Goal: Task Accomplishment & Management: Use online tool/utility

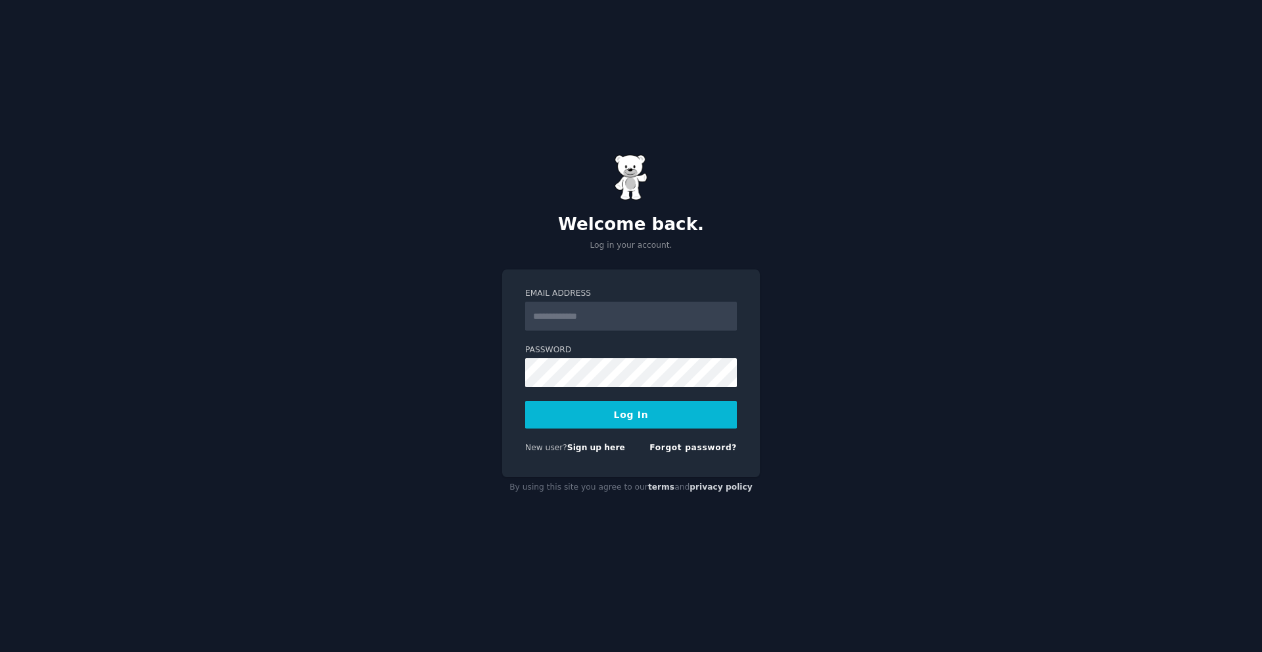
click at [699, 317] on input "Email Address" at bounding box center [631, 316] width 212 height 29
click at [606, 452] on link "Sign up here" at bounding box center [596, 447] width 58 height 9
click at [599, 317] on input "Email Address" at bounding box center [631, 316] width 212 height 29
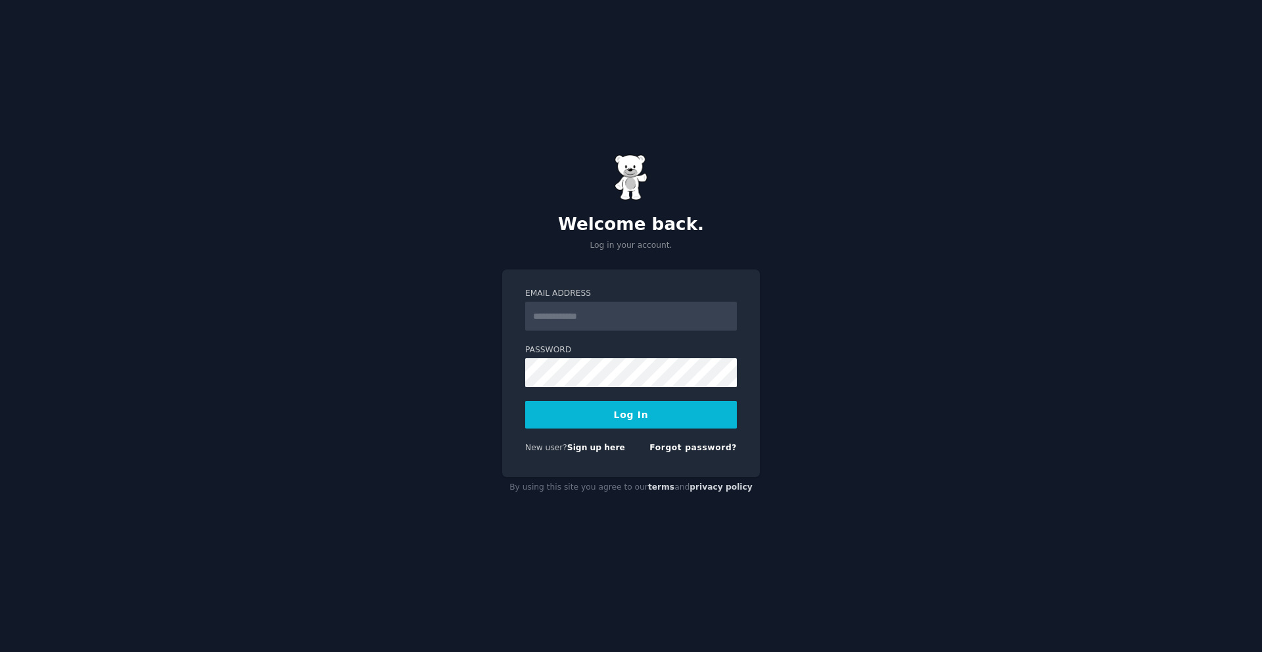
click at [599, 317] on input "Email Address" at bounding box center [631, 316] width 212 height 29
click at [600, 317] on input "Email Address" at bounding box center [631, 316] width 212 height 29
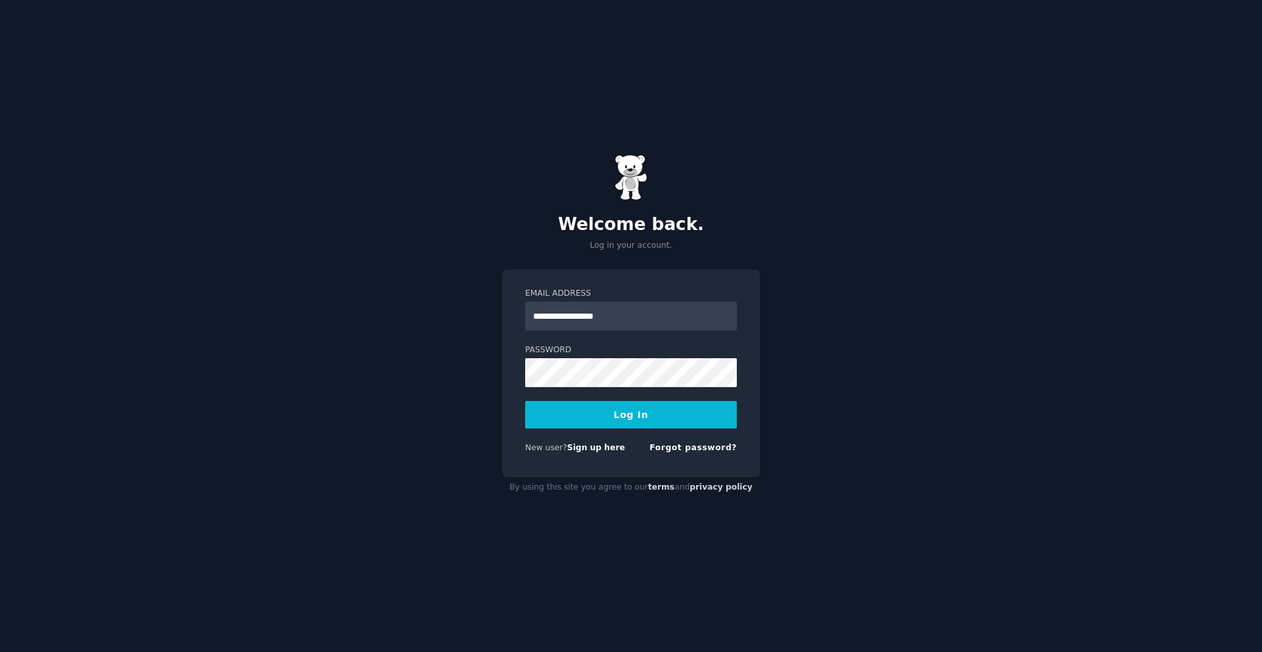
type input "**********"
click at [638, 414] on button "Log In" at bounding box center [631, 415] width 212 height 28
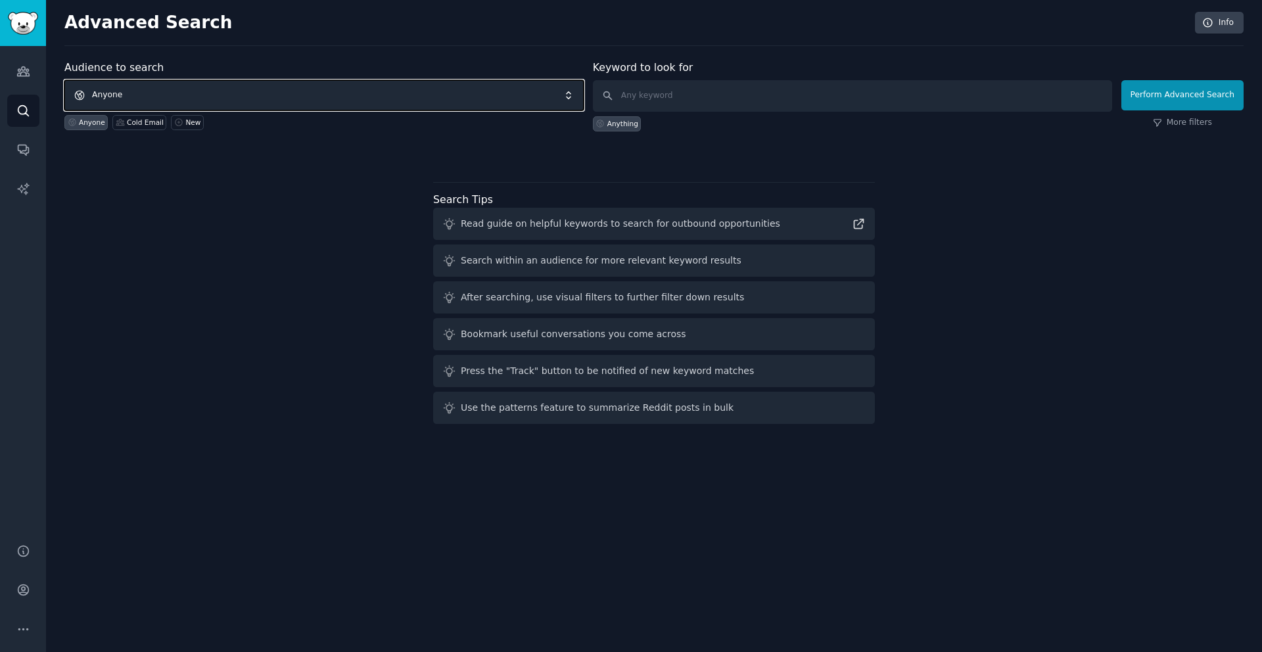
click at [248, 86] on span "Anyone" at bounding box center [323, 95] width 519 height 30
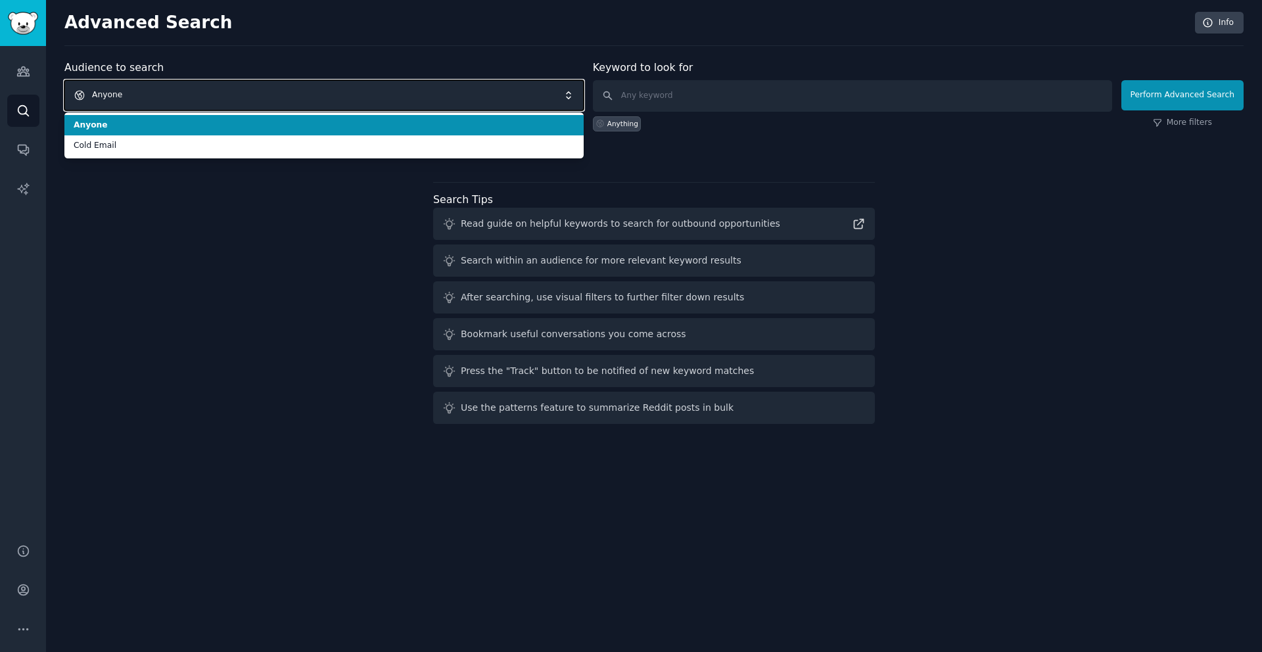
click at [296, 60] on div "Audience to search Anyone Anyone Cold Email Anyone Cold Email New" at bounding box center [323, 96] width 519 height 72
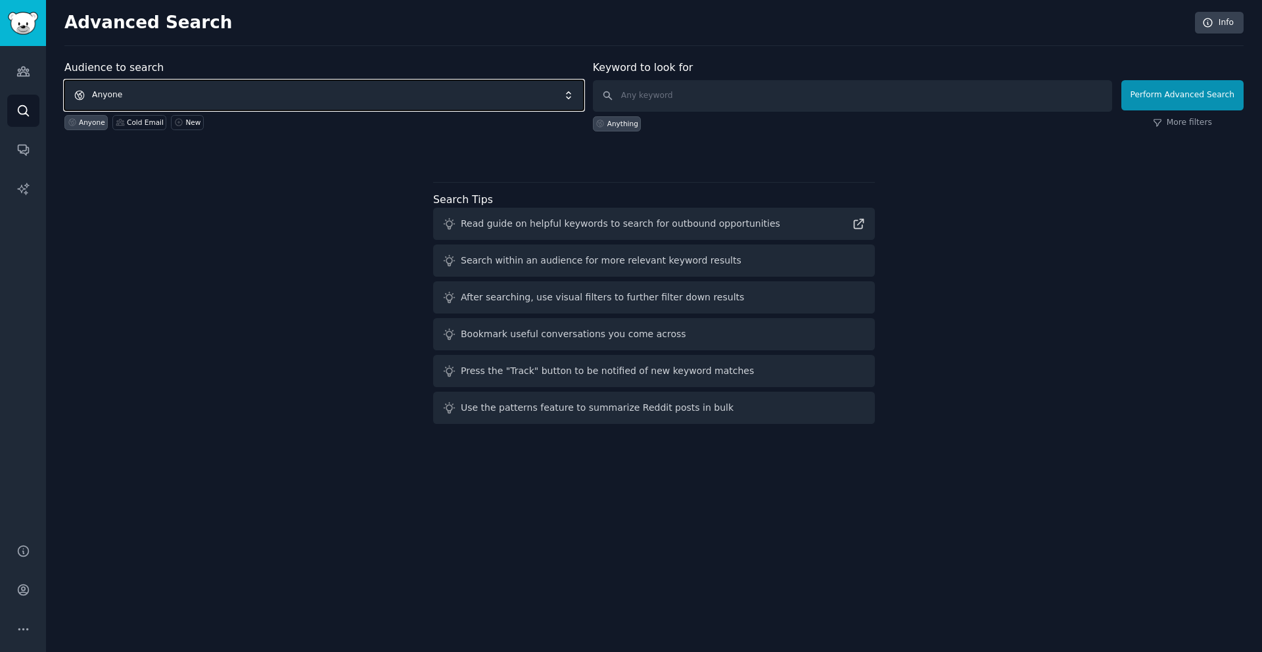
click at [312, 89] on span "Anyone" at bounding box center [323, 95] width 519 height 30
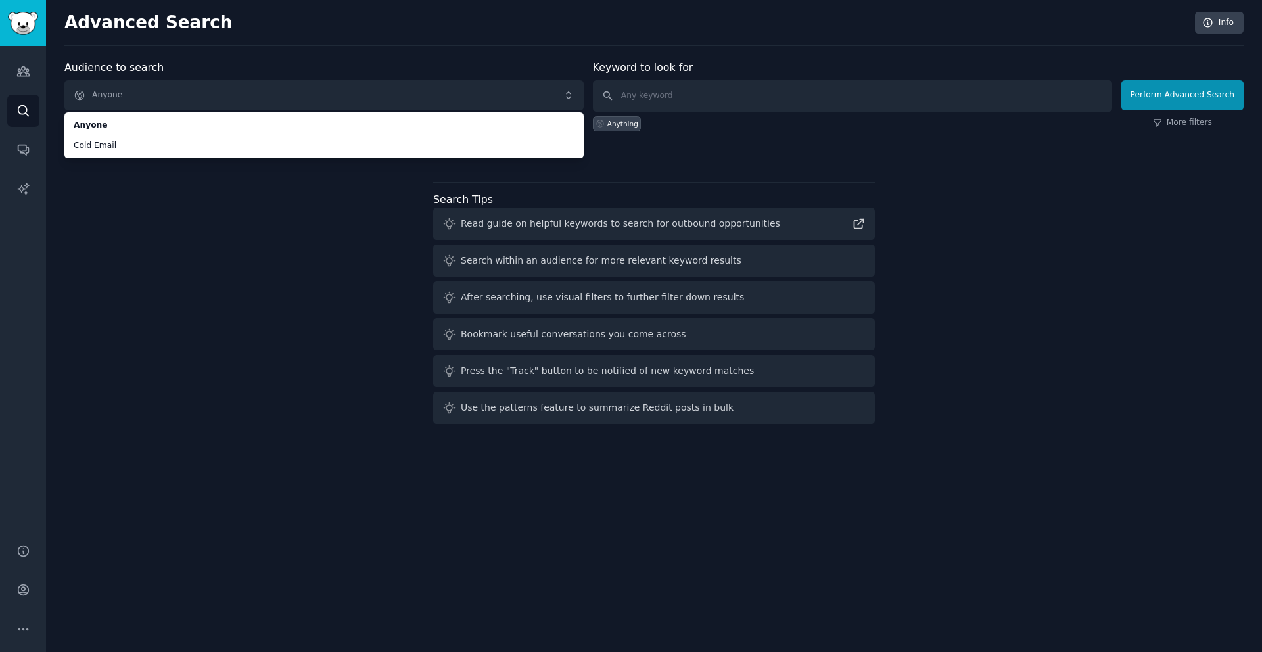
click at [227, 243] on div "Audience to search Anyone Anyone Cold Email Anyone Cold Email New Keyword to lo…" at bounding box center [654, 245] width 1180 height 370
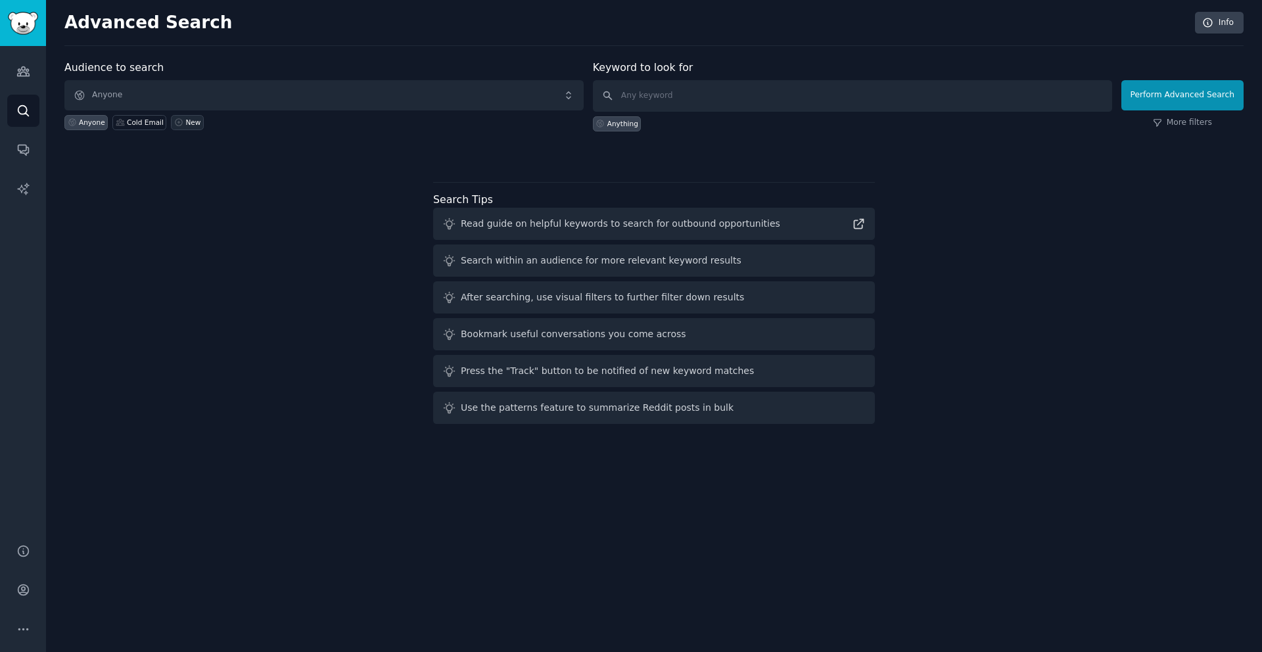
click at [186, 119] on div "New" at bounding box center [192, 122] width 15 height 9
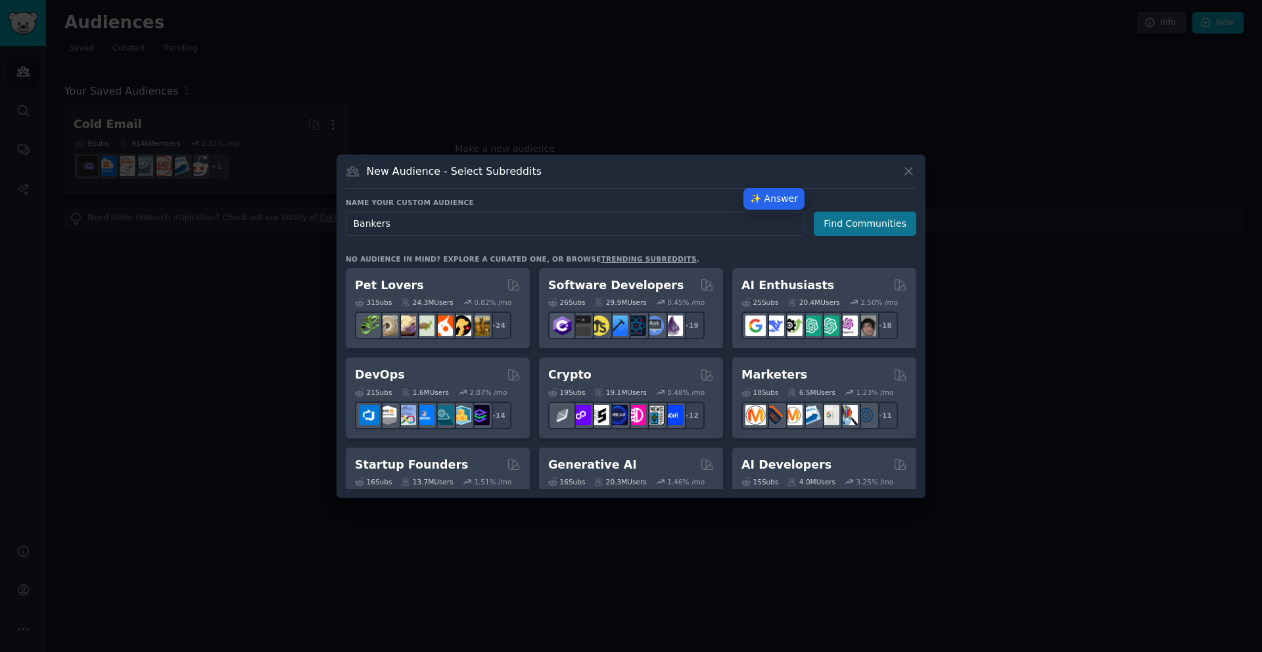
type input "Bankers"
click at [880, 225] on button "Find Communities" at bounding box center [865, 224] width 103 height 24
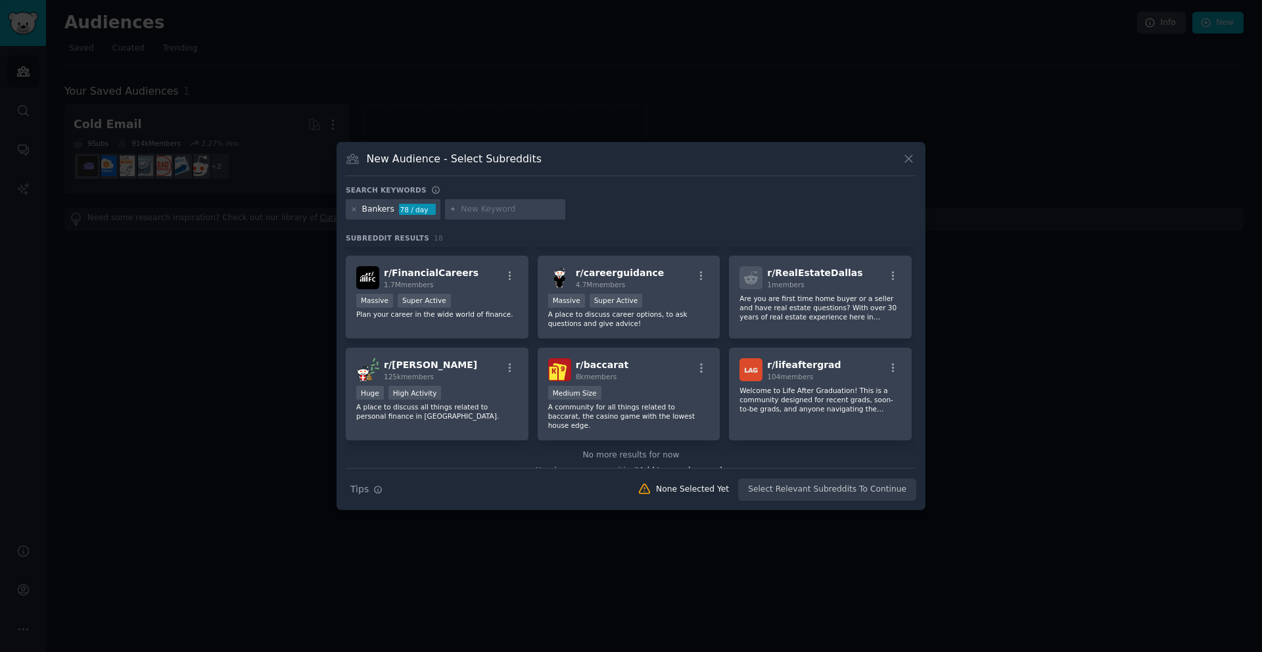
scroll to position [382, 0]
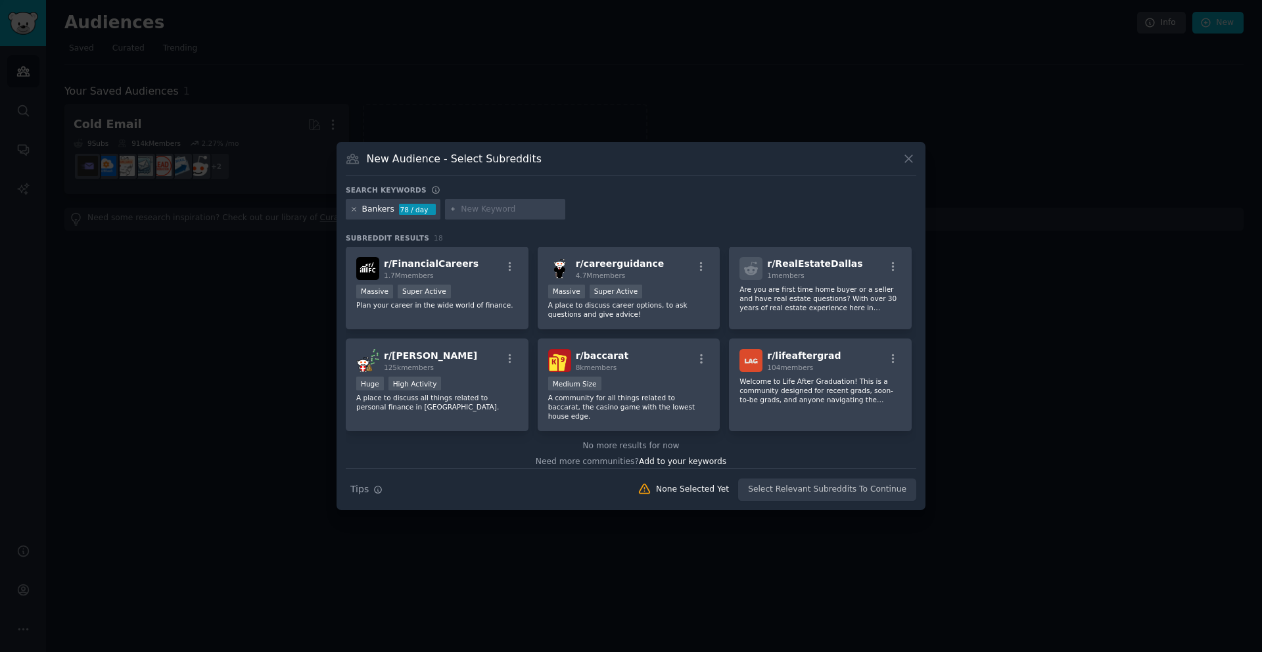
click at [354, 210] on icon at bounding box center [353, 209] width 7 height 7
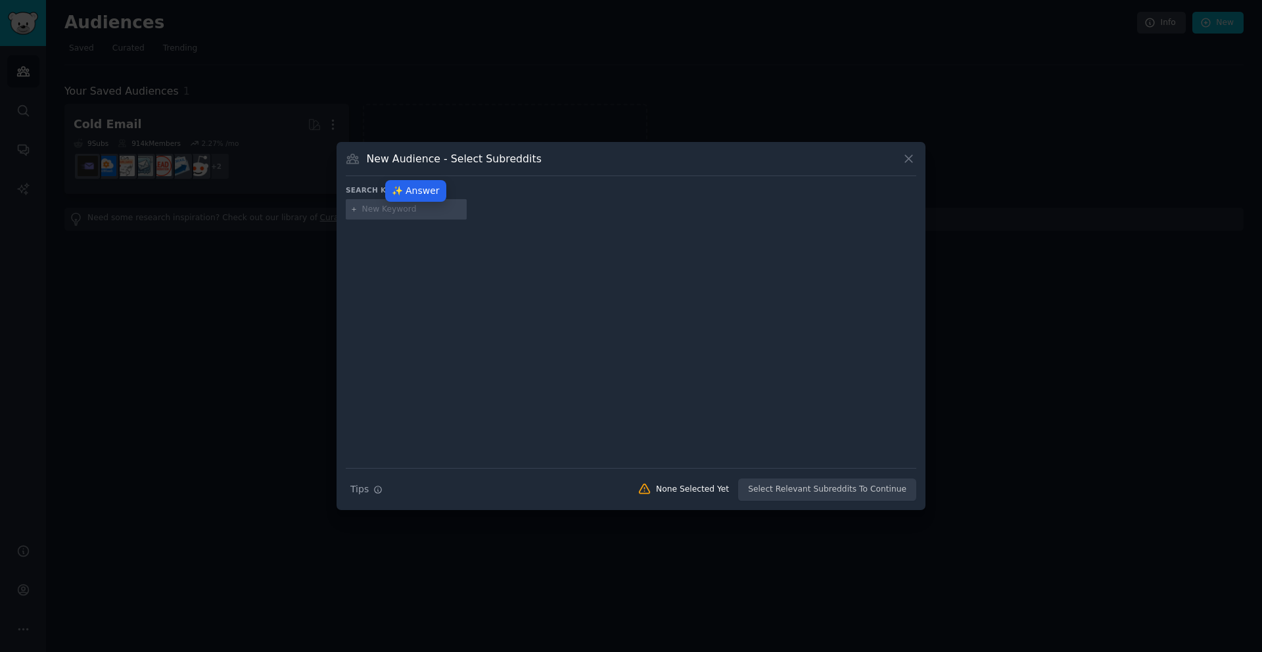
click at [421, 208] on input "text" at bounding box center [412, 210] width 100 height 12
type input "fintech"
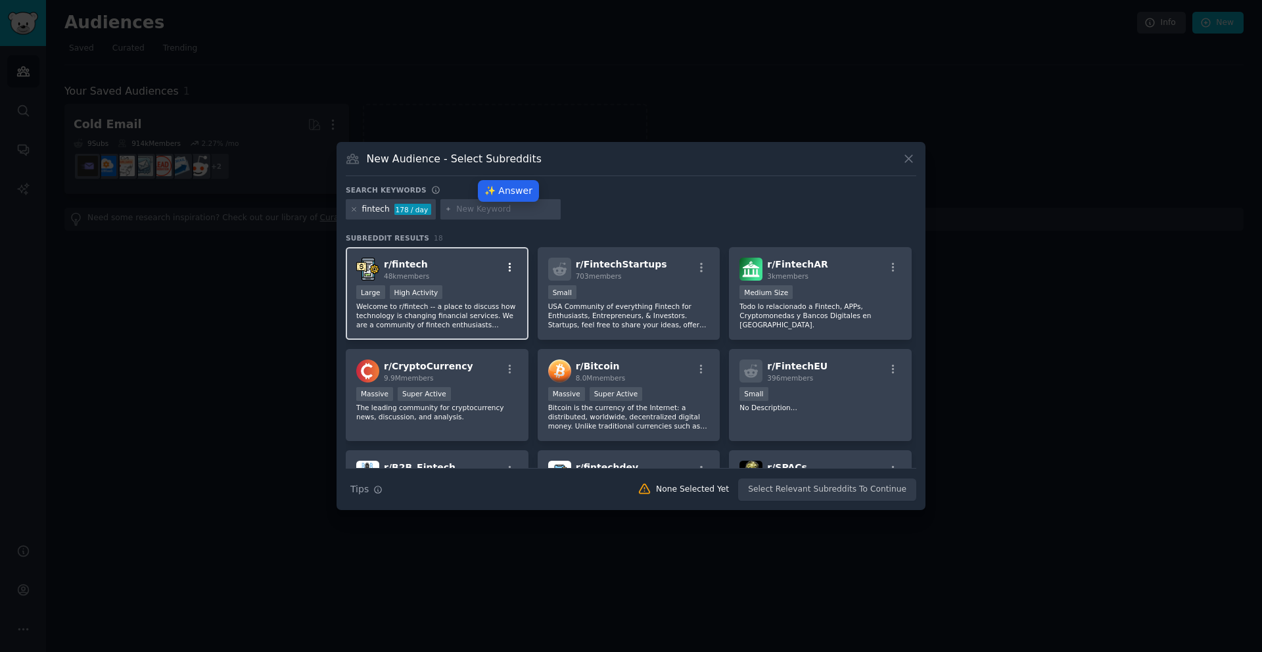
click at [509, 265] on icon "button" at bounding box center [510, 268] width 12 height 12
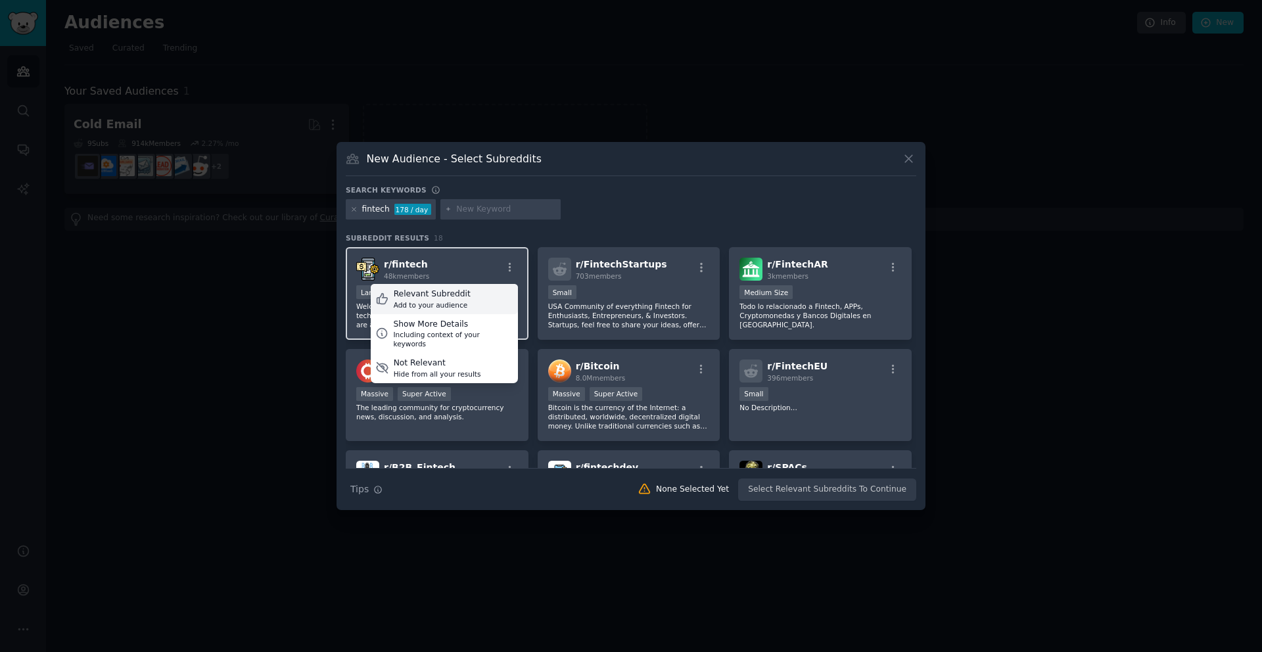
click at [446, 293] on div "Relevant Subreddit" at bounding box center [432, 295] width 77 height 12
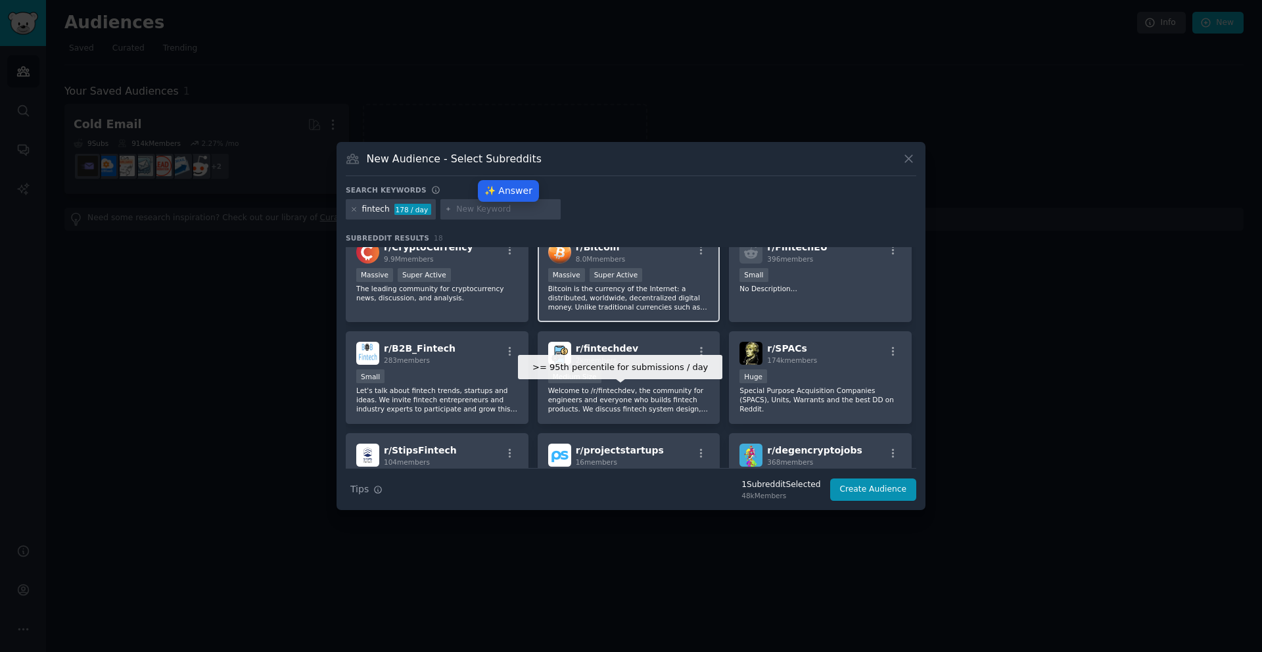
scroll to position [127, 0]
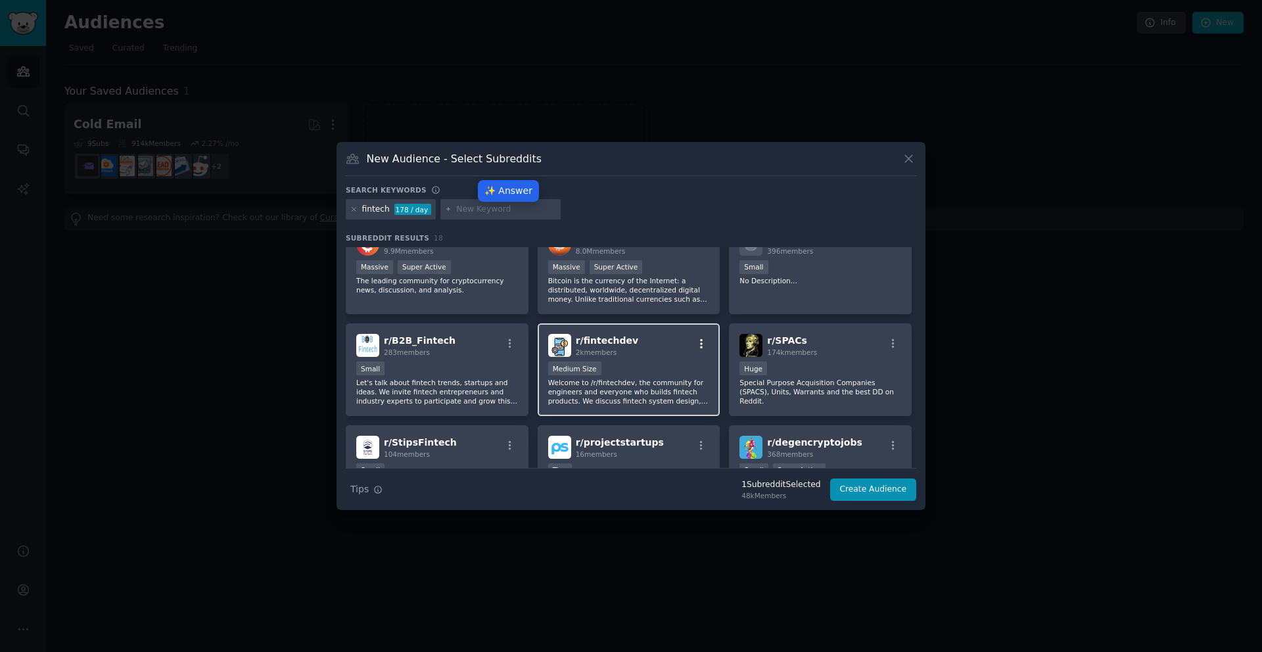
click at [700, 341] on icon "button" at bounding box center [702, 344] width 12 height 12
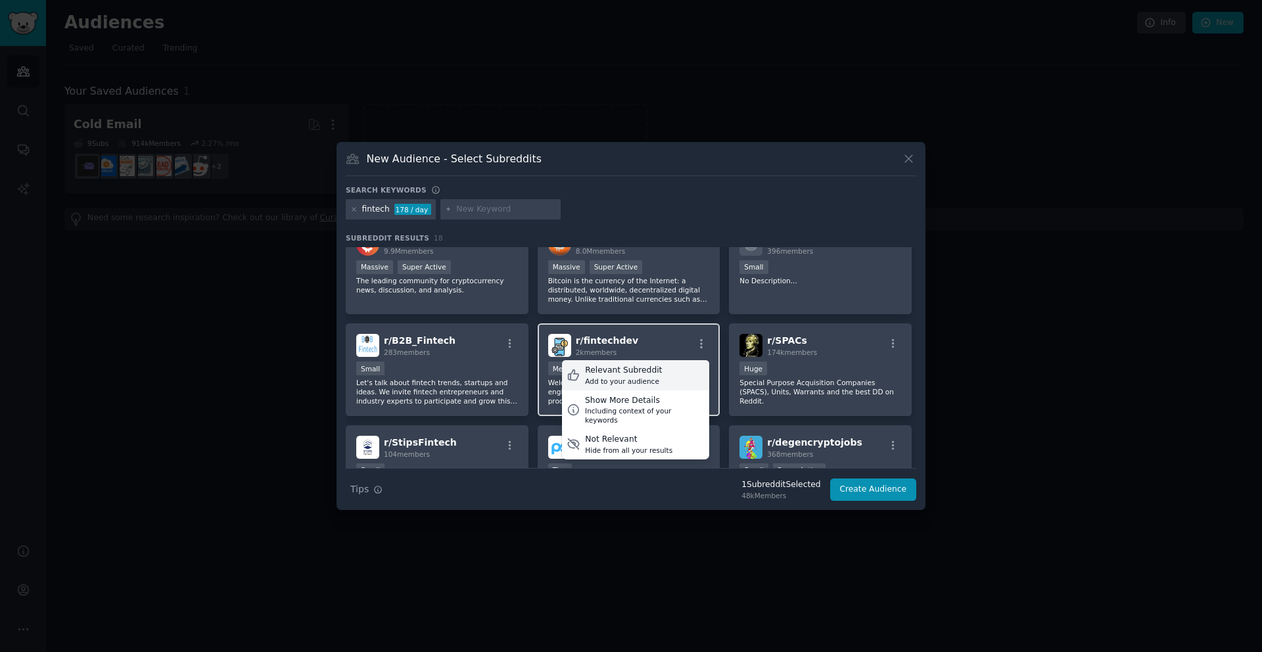
click at [648, 371] on div "Relevant Subreddit" at bounding box center [623, 371] width 77 height 12
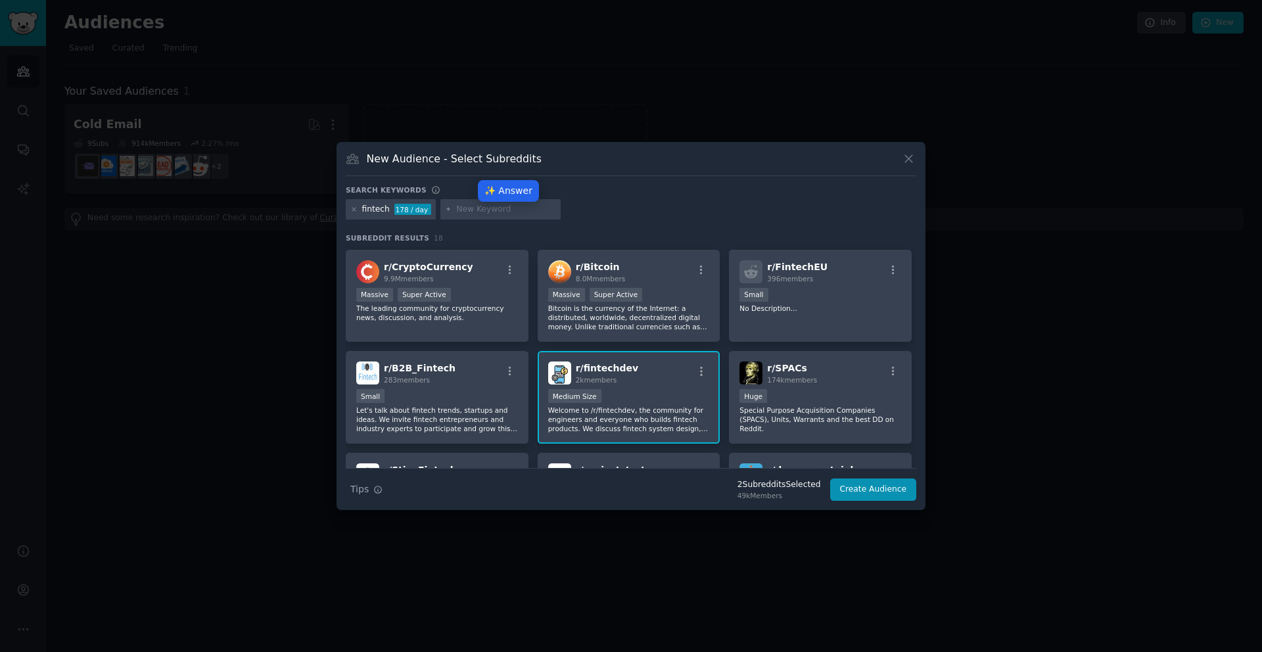
scroll to position [0, 0]
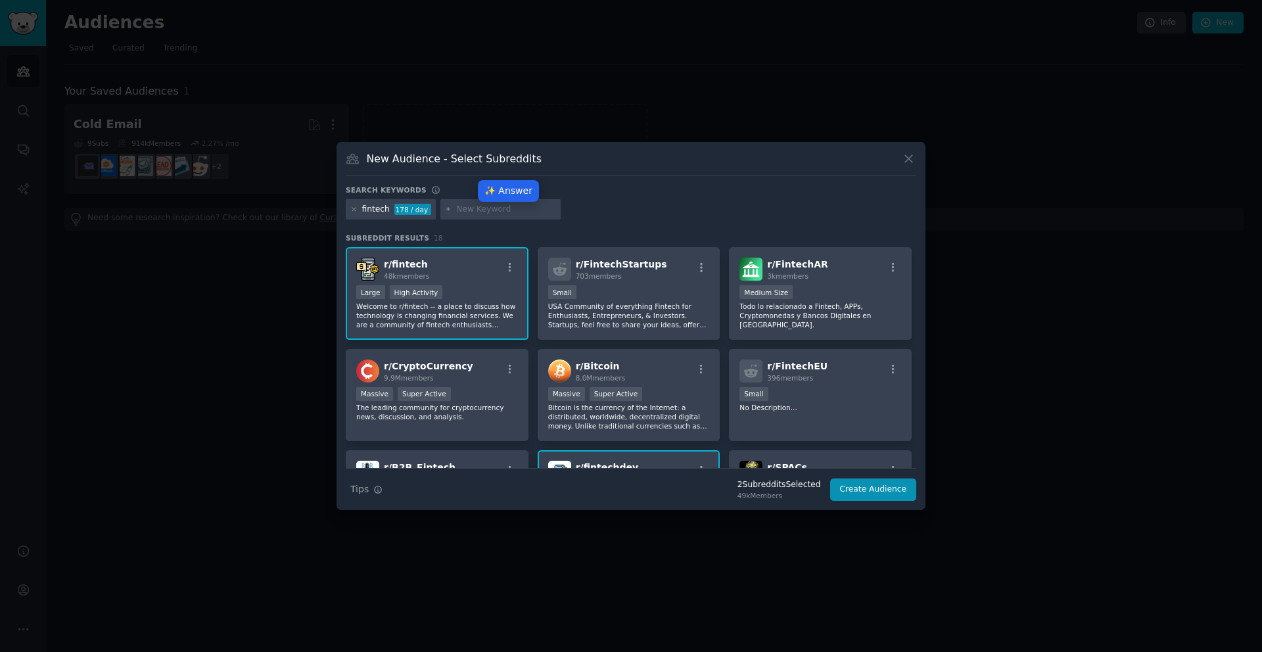
click at [463, 208] on input "text" at bounding box center [506, 210] width 100 height 12
type input "s"
type input "financial services"
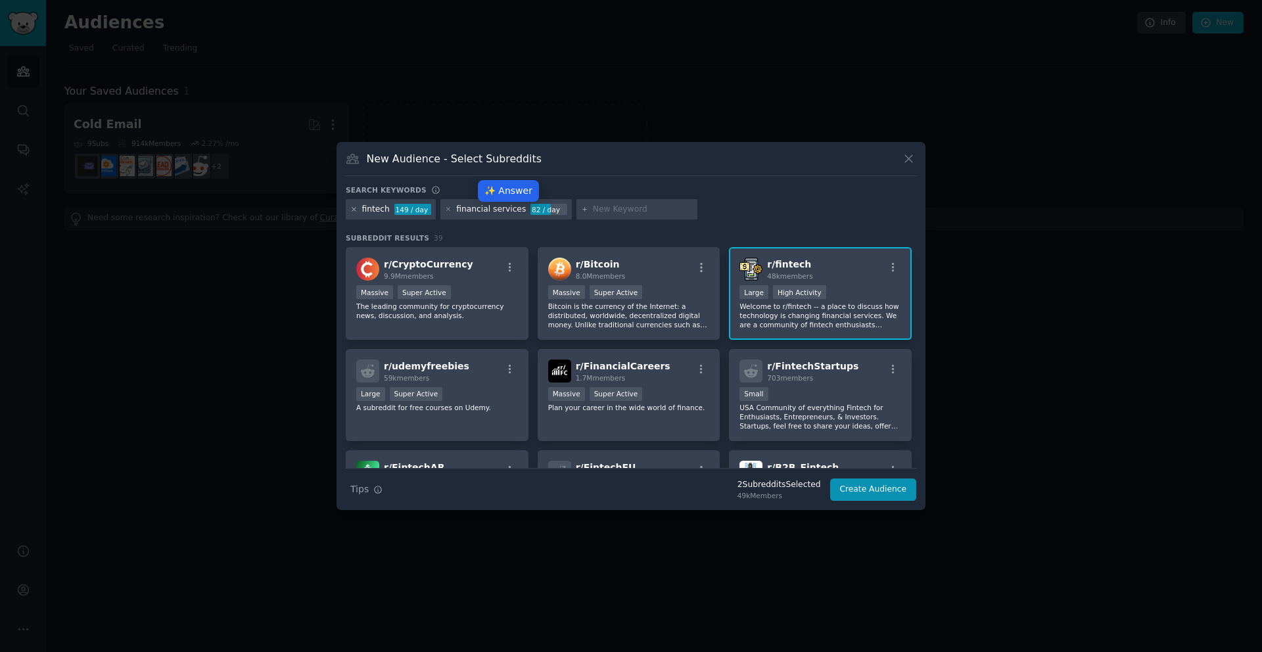
click at [353, 207] on icon at bounding box center [353, 209] width 7 height 7
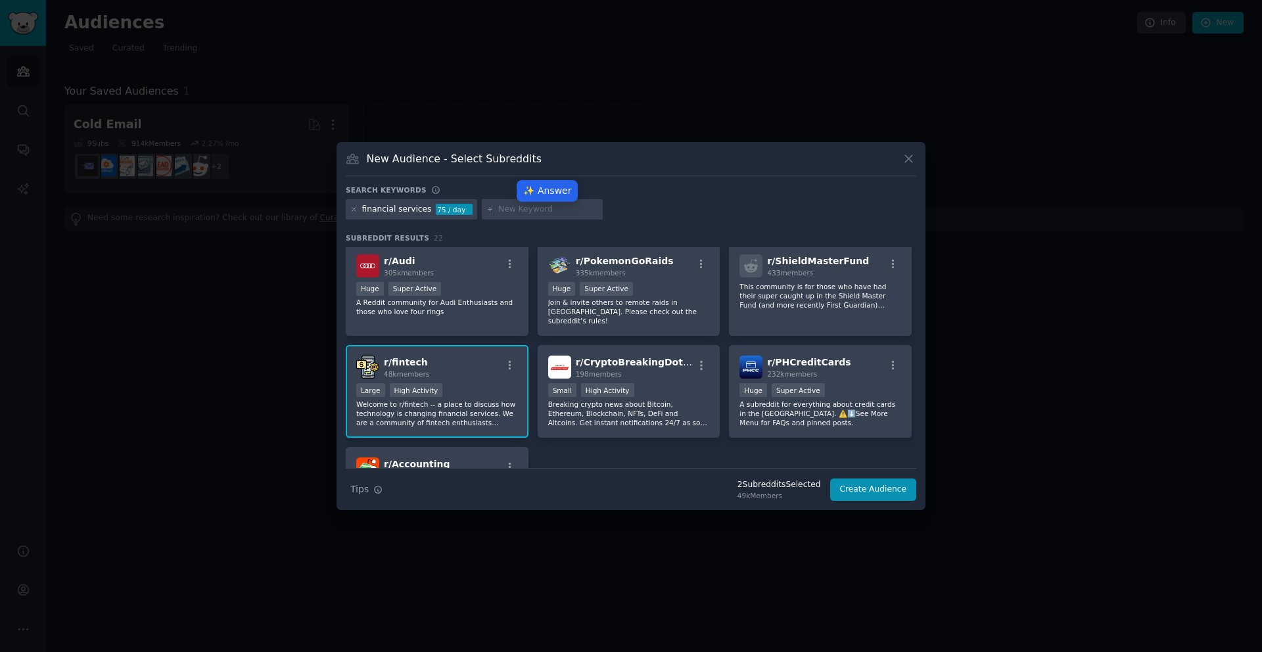
scroll to position [594, 0]
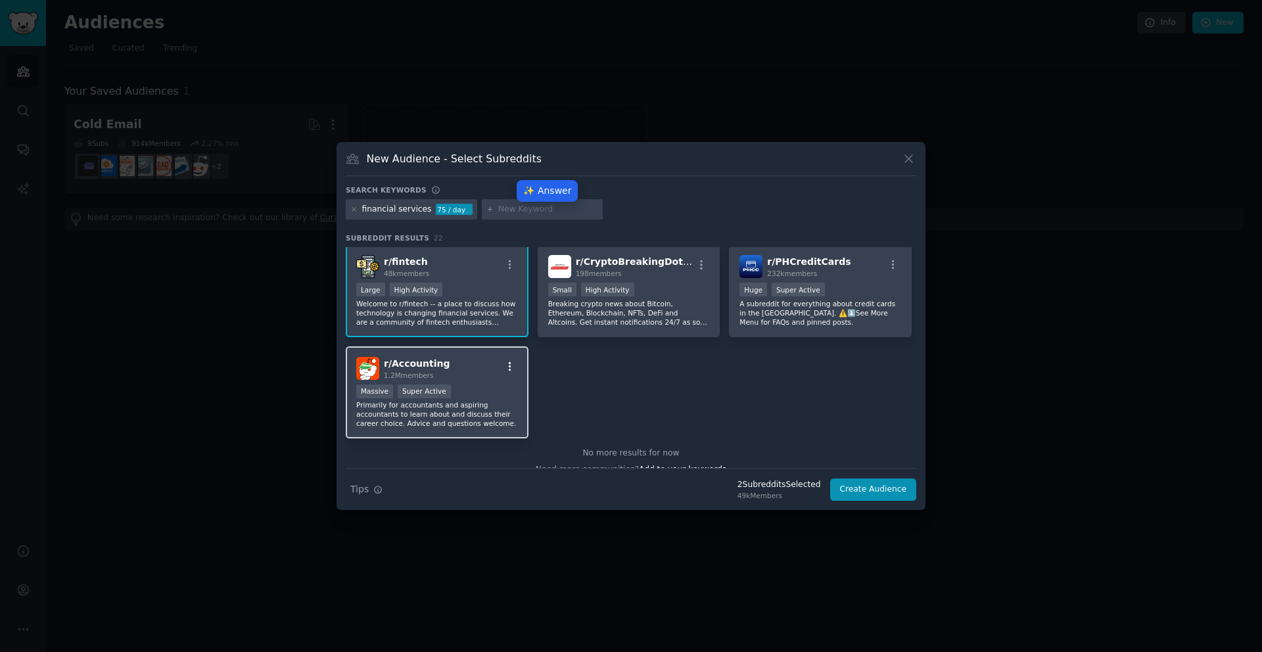
click at [509, 370] on icon "button" at bounding box center [510, 366] width 3 height 9
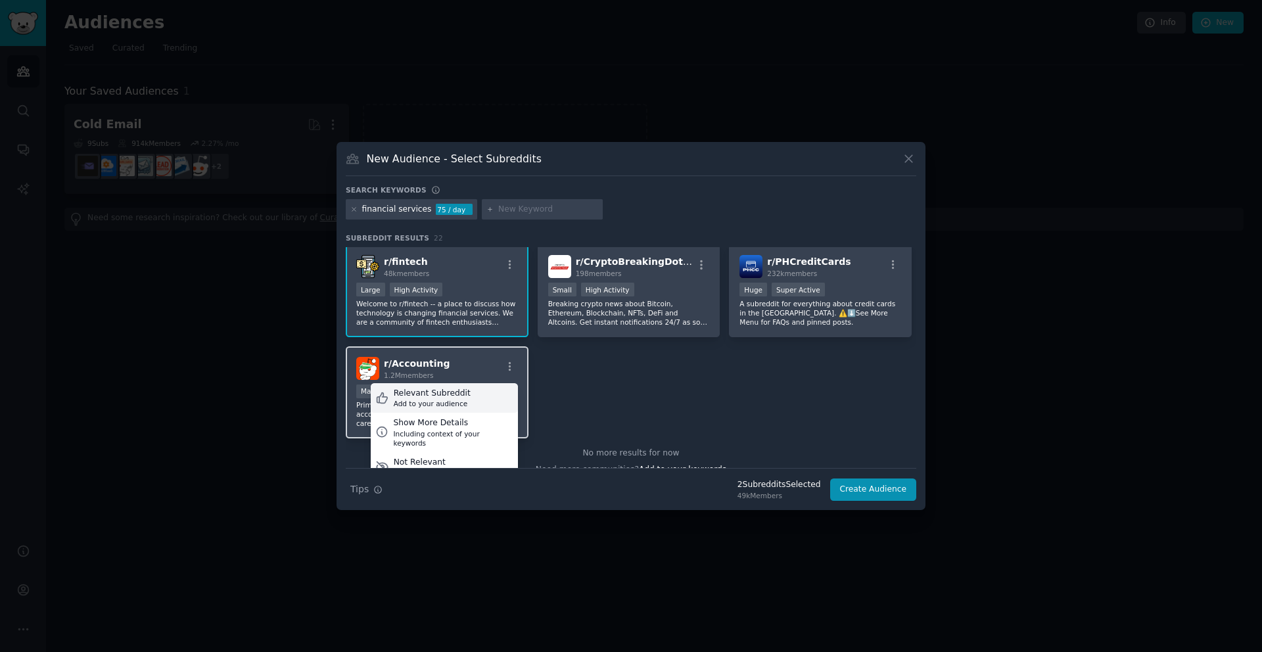
click at [455, 397] on div "Relevant Subreddit" at bounding box center [432, 394] width 77 height 12
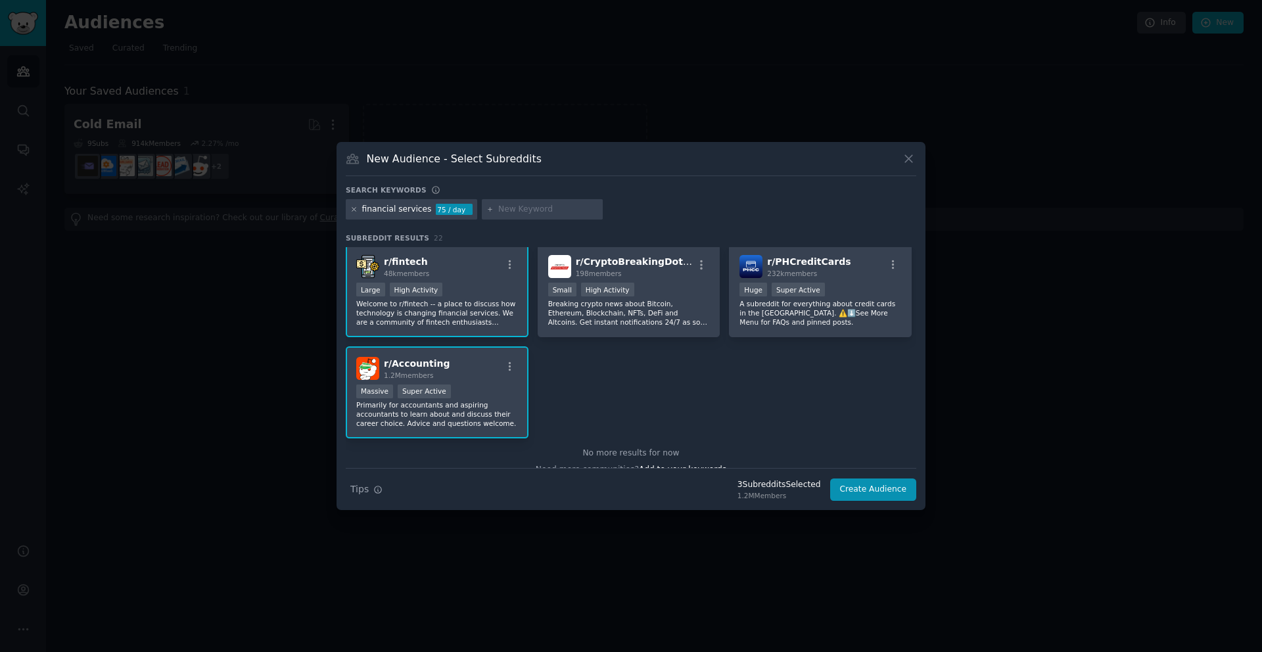
click at [353, 210] on icon at bounding box center [353, 209] width 3 height 3
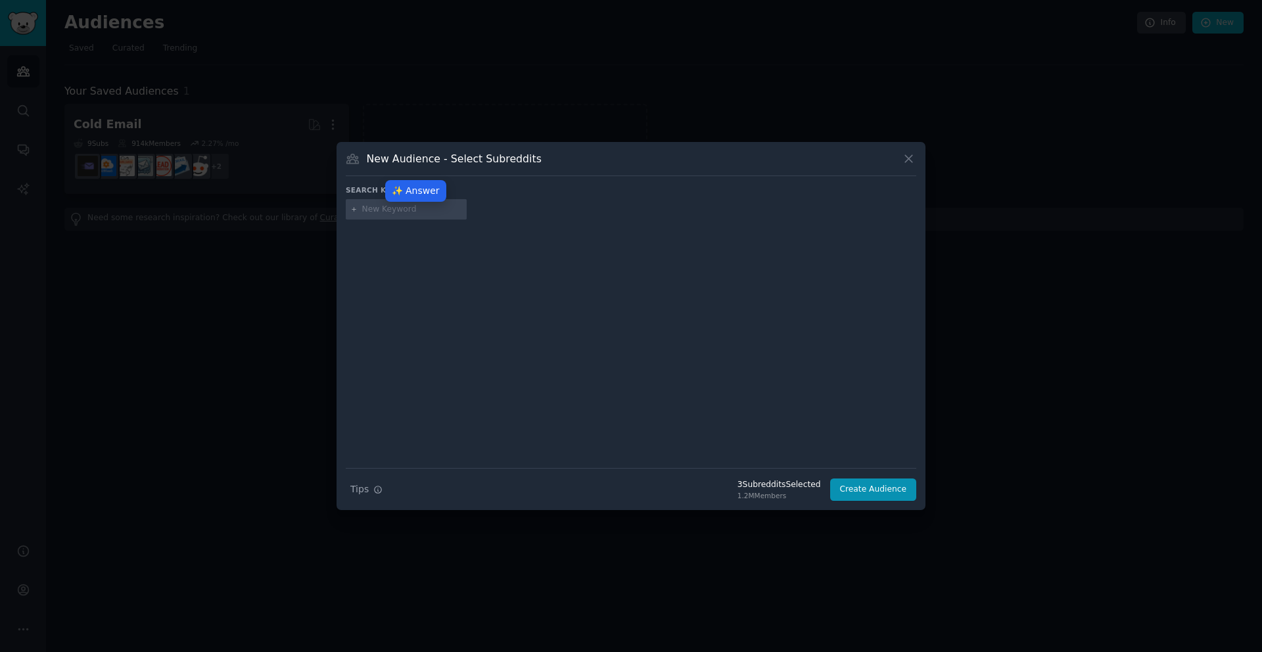
click at [412, 210] on input "text" at bounding box center [412, 210] width 100 height 12
click at [887, 490] on button "Create Audience" at bounding box center [873, 490] width 87 height 22
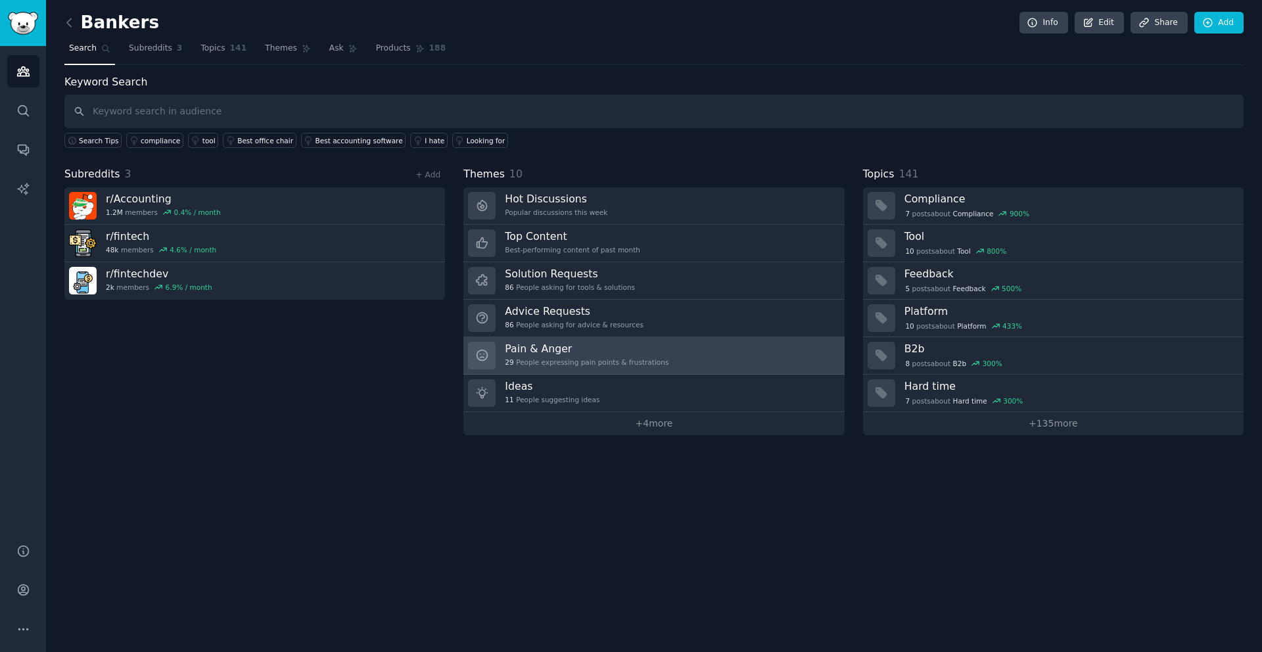
click at [542, 350] on h3 "Pain & Anger" at bounding box center [587, 349] width 164 height 14
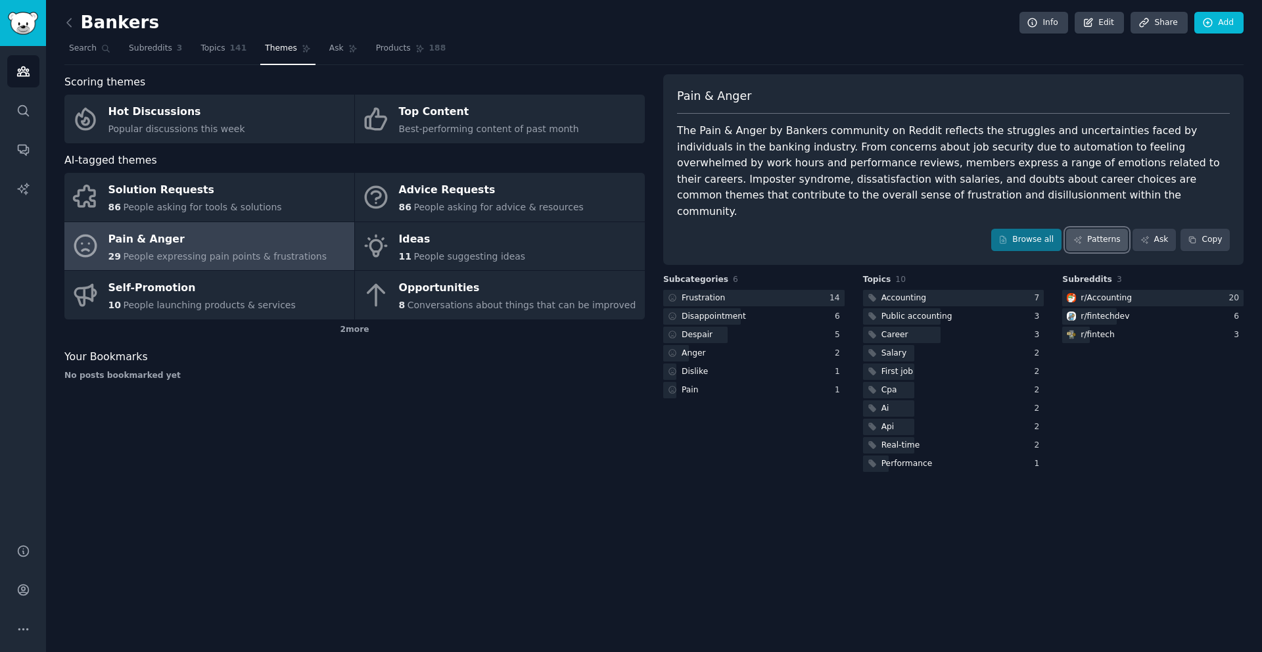
click at [1101, 229] on link "Patterns" at bounding box center [1097, 240] width 62 height 22
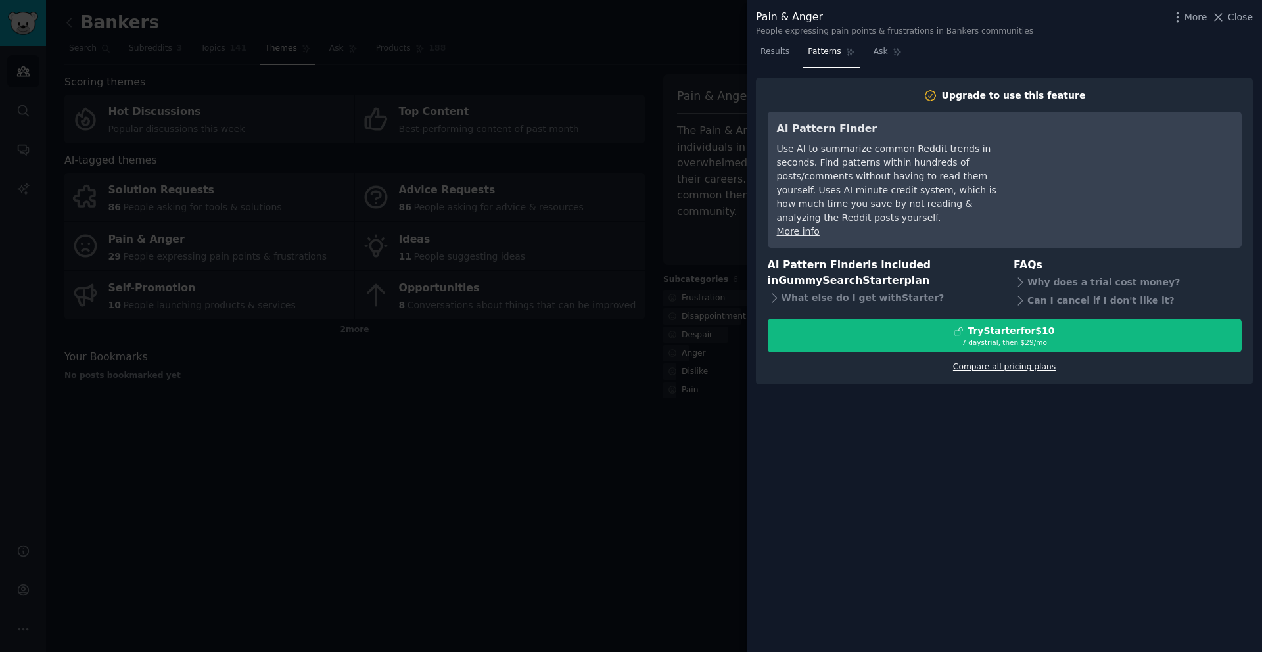
click at [1021, 362] on link "Compare all pricing plans" at bounding box center [1004, 366] width 103 height 9
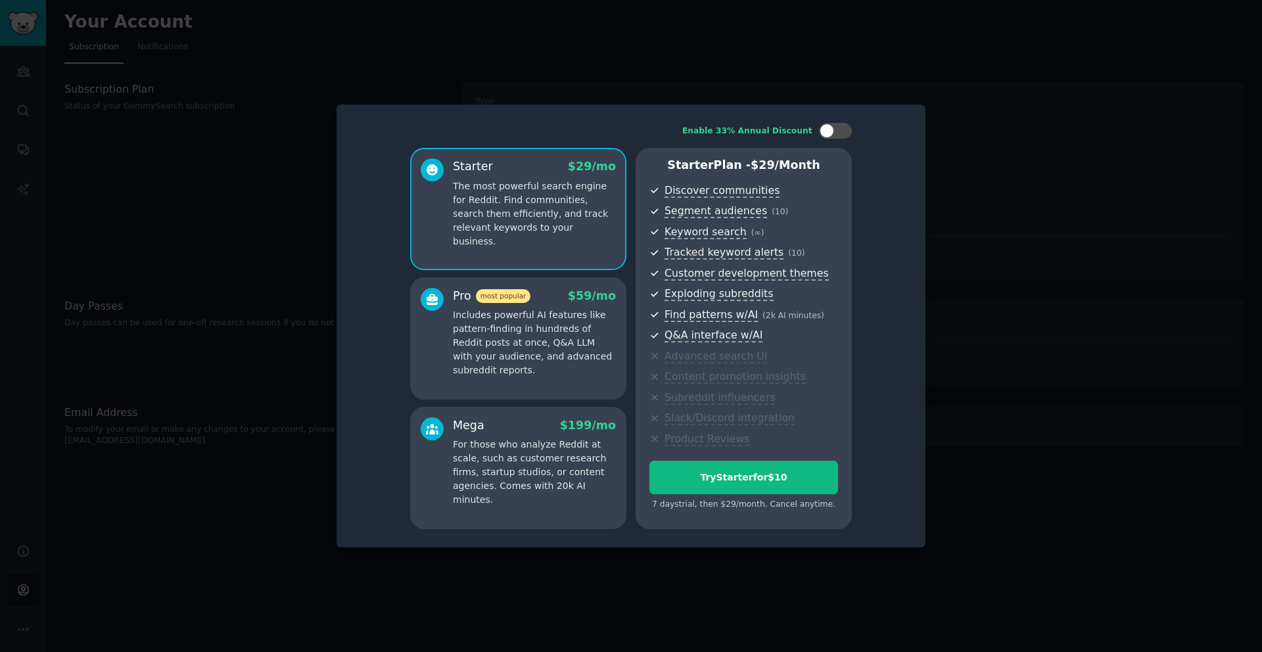
click at [546, 345] on p "Includes powerful AI features like pattern-finding in hundreds of Reddit posts …" at bounding box center [534, 342] width 163 height 69
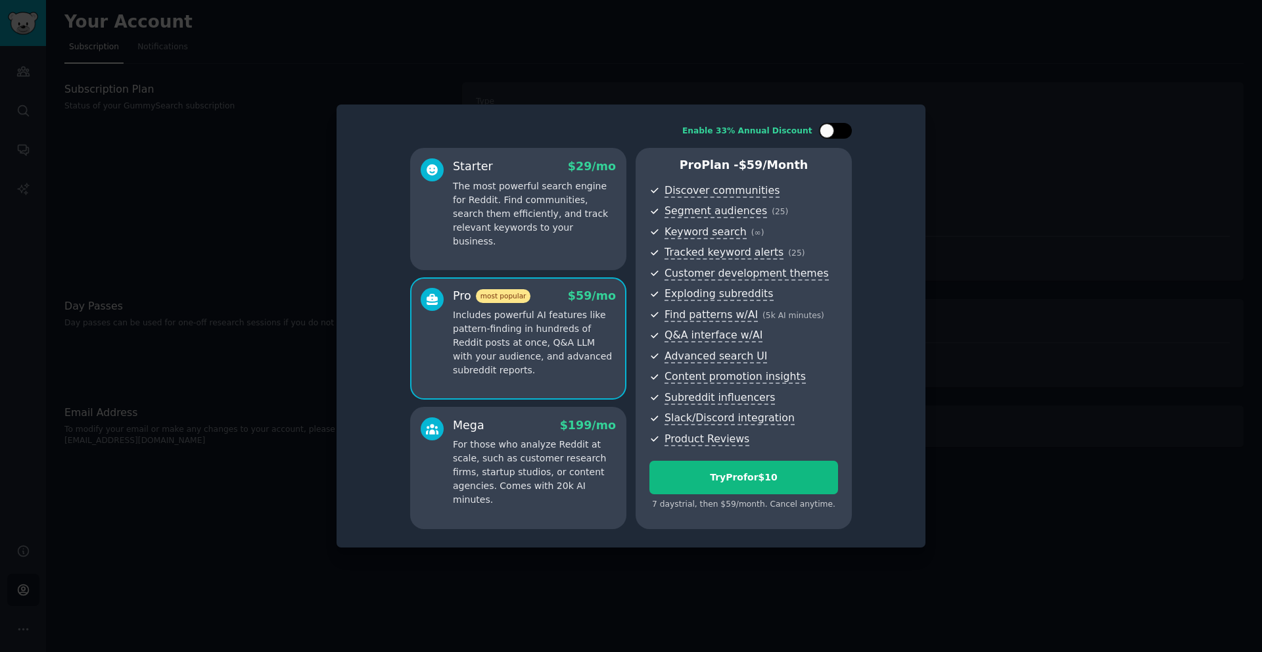
click at [839, 130] on div at bounding box center [842, 131] width 7 height 7
click at [823, 130] on div at bounding box center [835, 131] width 33 height 16
checkbox input "false"
